Goal: Book appointment/travel/reservation

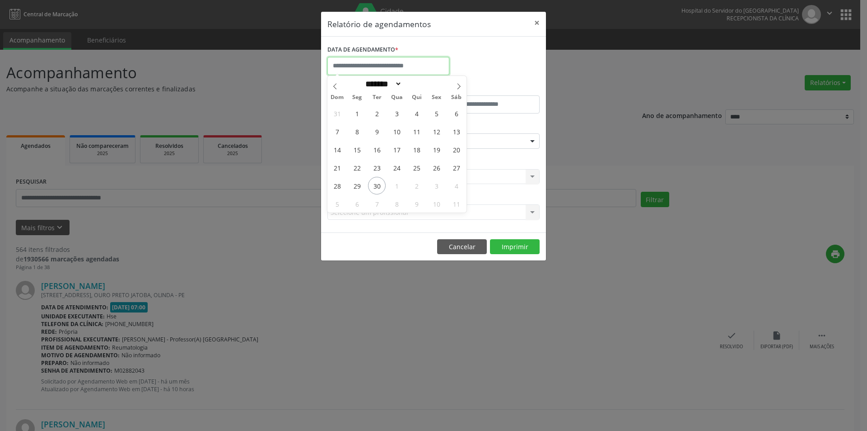
click at [392, 64] on input "text" at bounding box center [389, 66] width 122 height 18
click at [399, 187] on span "1" at bounding box center [397, 186] width 18 height 18
type input "**********"
click at [399, 187] on span "1" at bounding box center [397, 186] width 18 height 18
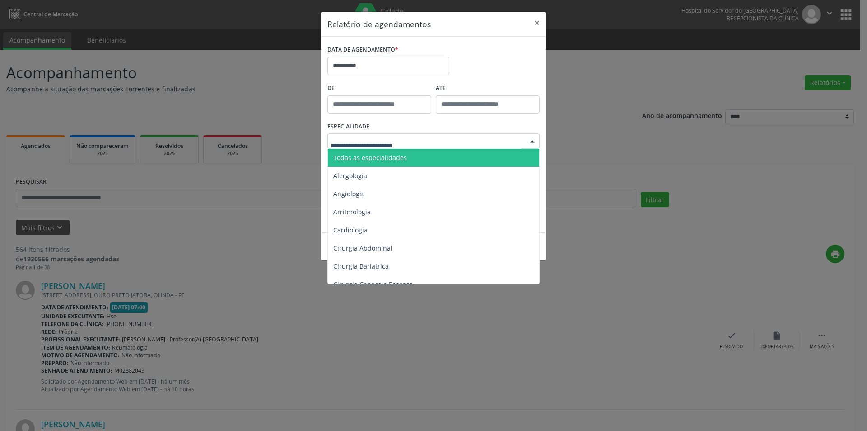
click at [379, 162] on span "Todas as especialidades" at bounding box center [434, 158] width 213 height 18
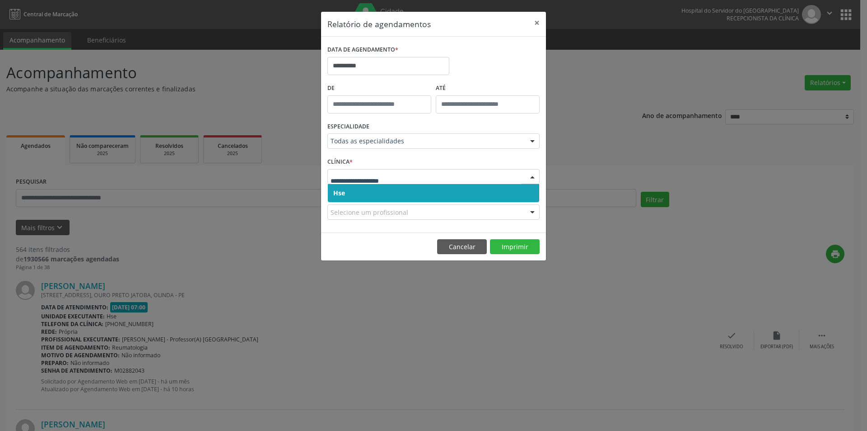
click at [349, 189] on span "Hse" at bounding box center [433, 193] width 211 height 18
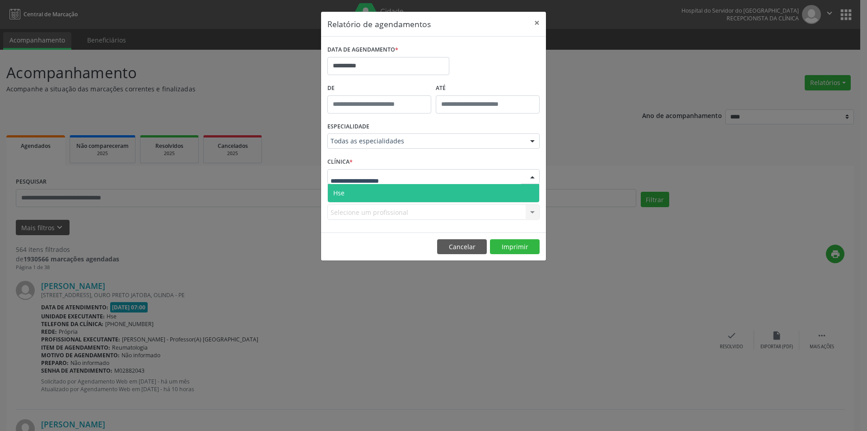
click at [356, 195] on span "Hse" at bounding box center [433, 193] width 211 height 18
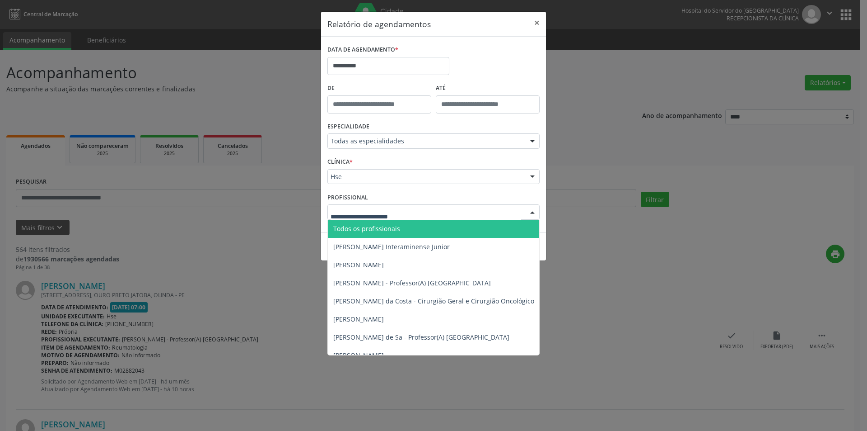
click at [360, 228] on span "Todos os profissionais" at bounding box center [366, 228] width 67 height 9
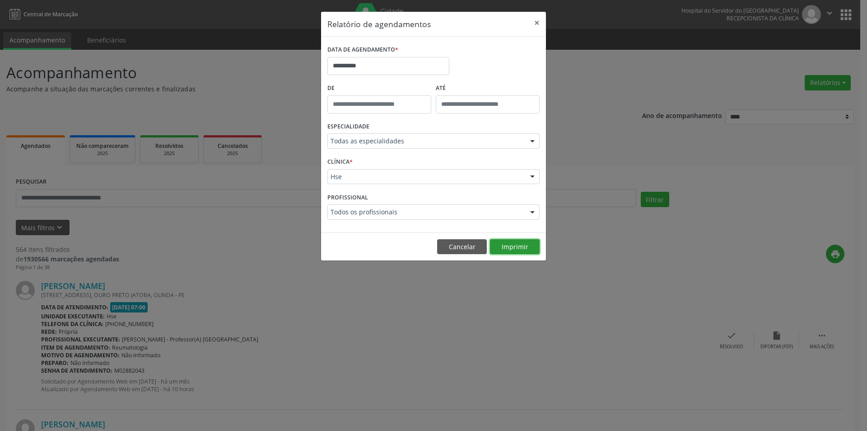
click at [505, 251] on button "Imprimir" at bounding box center [515, 246] width 50 height 15
